Goal: Information Seeking & Learning: Find contact information

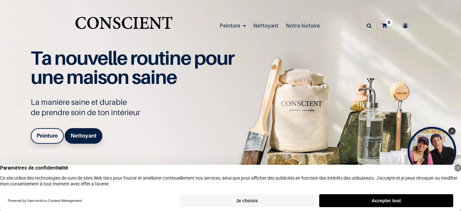
click at [351, 202] on button "Accepter tout" at bounding box center [386, 200] width 134 height 13
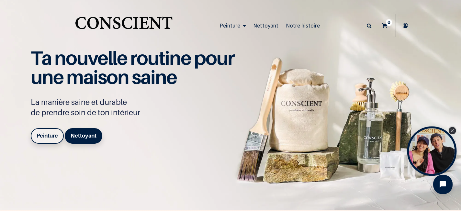
click at [453, 130] on icon "Close Tolstoy widget" at bounding box center [452, 130] width 4 height 3
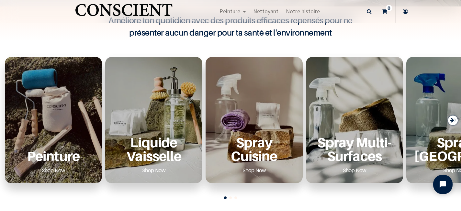
scroll to position [216, 0]
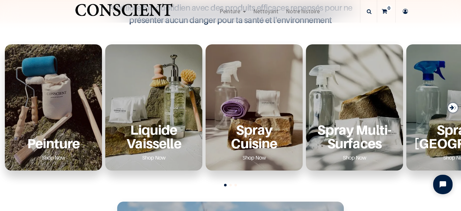
click at [449, 107] on icon "Next slide" at bounding box center [451, 107] width 5 height 9
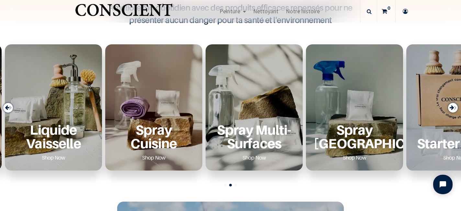
click at [449, 107] on icon "Next slide" at bounding box center [451, 107] width 5 height 9
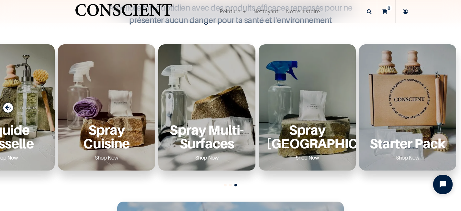
click at [8, 108] on div "Previous slide" at bounding box center [8, 108] width 10 height 10
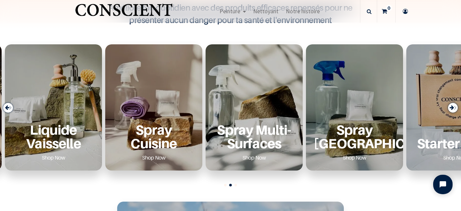
click at [8, 108] on div "Previous slide" at bounding box center [8, 108] width 10 height 10
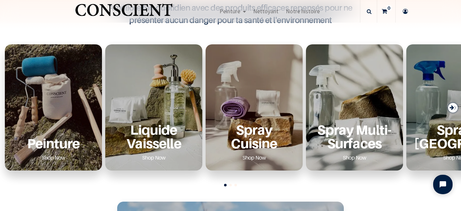
click at [42, 121] on div "Peinture Shop Now" at bounding box center [53, 107] width 97 height 126
click at [54, 145] on p "Peinture" at bounding box center [54, 143] width 82 height 13
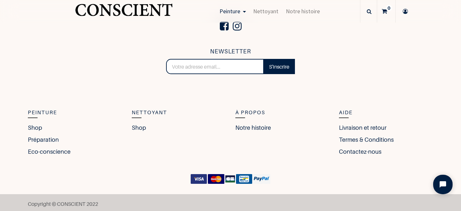
scroll to position [2476, 0]
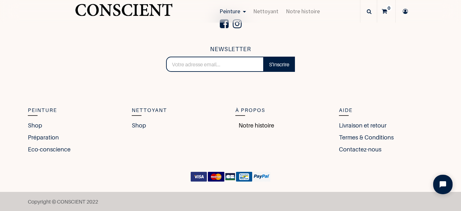
click at [253, 122] on link "Notre histoire" at bounding box center [254, 125] width 39 height 9
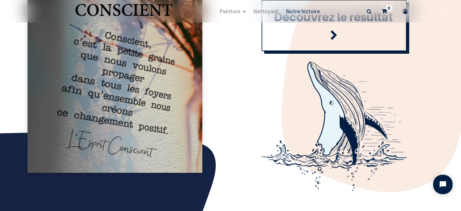
scroll to position [777, 0]
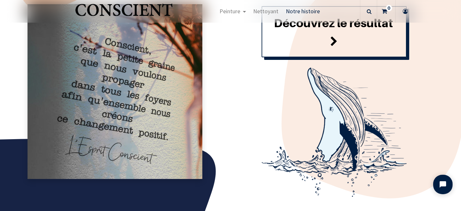
click at [344, 38] on link "Découvrez le résultat" at bounding box center [333, 31] width 145 height 51
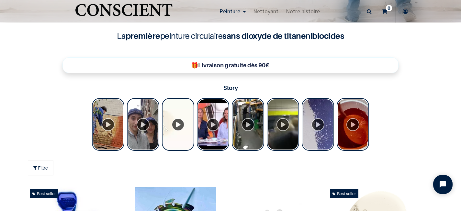
scroll to position [189, 0]
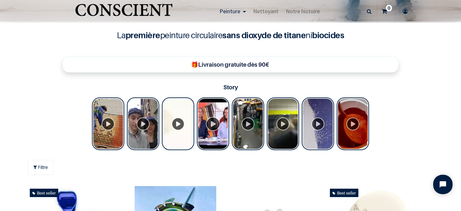
click at [213, 123] on div "Tolstoy Stories" at bounding box center [213, 123] width 32 height 53
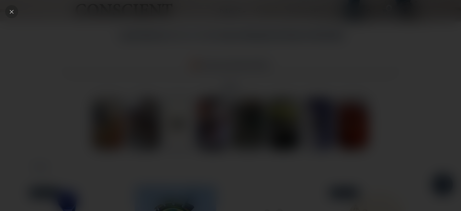
click at [12, 12] on icon "Close" at bounding box center [12, 12] width 6 height 6
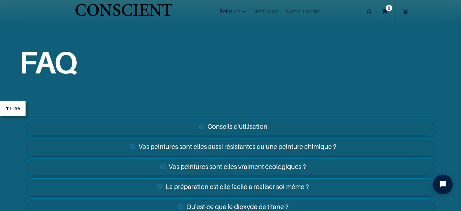
scroll to position [2476, 0]
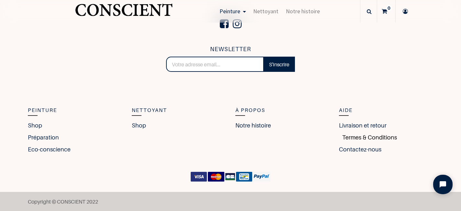
click at [361, 138] on link "Termes & Conditions" at bounding box center [368, 137] width 58 height 9
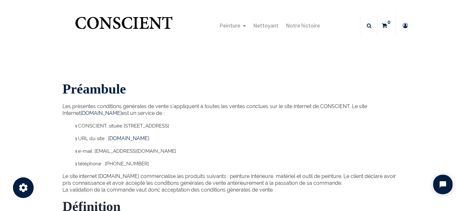
click at [91, 129] on span "CONSCIENT, située [STREET_ADDRESS]" at bounding box center [123, 126] width 91 height 6
copy p "CONSCIENT"
click at [169, 129] on span "CONSCIENT, située [STREET_ADDRESS]" at bounding box center [123, 126] width 91 height 6
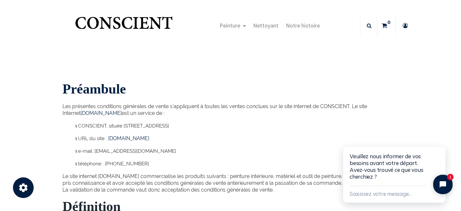
click at [144, 23] on img "Logo of Conscient" at bounding box center [124, 26] width 100 height 26
